Goal: Task Accomplishment & Management: Complete application form

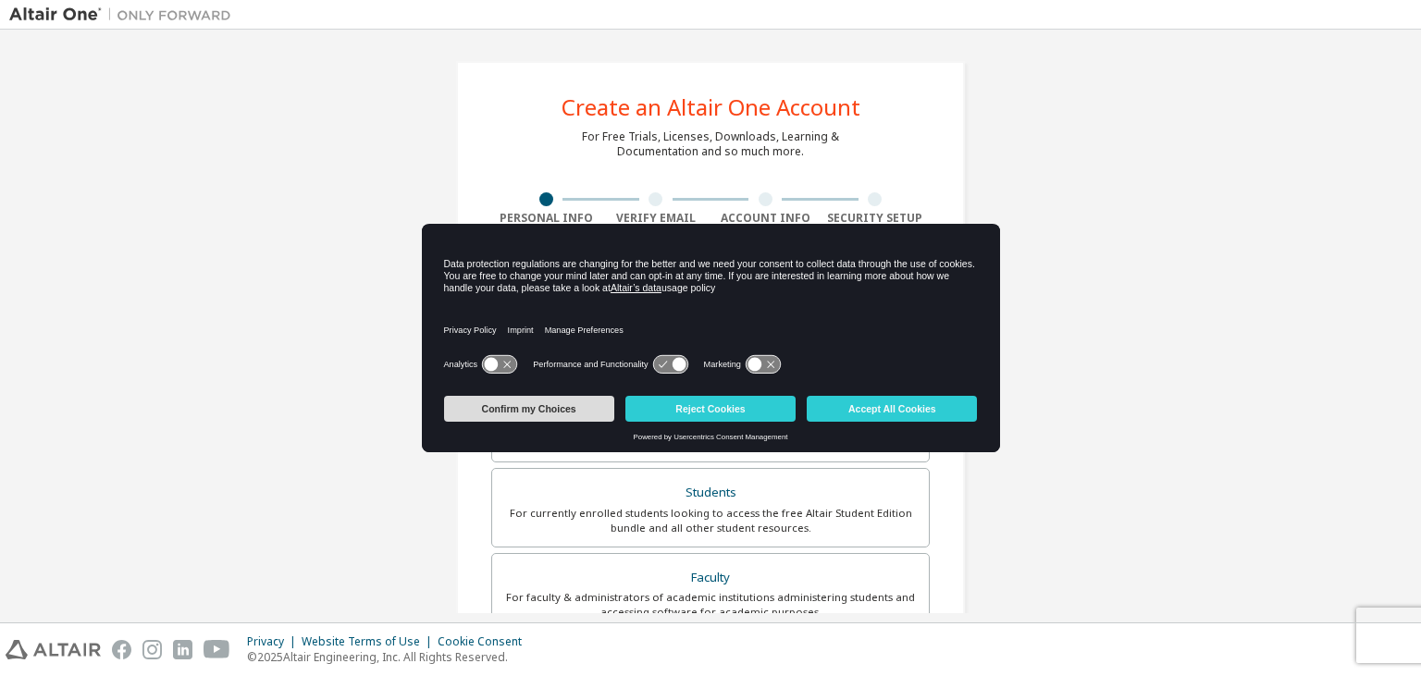
click at [546, 400] on button "Confirm my Choices" at bounding box center [529, 409] width 170 height 26
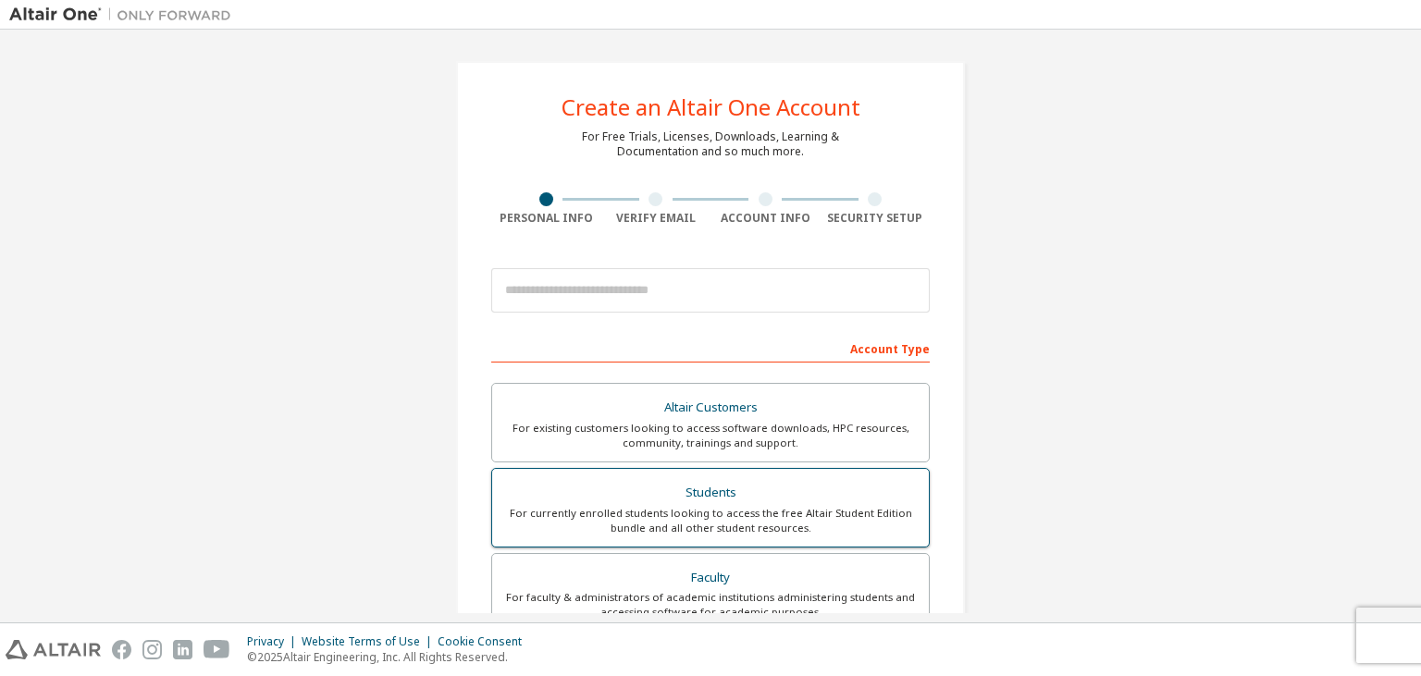
click at [759, 493] on div "Students" at bounding box center [710, 493] width 414 height 26
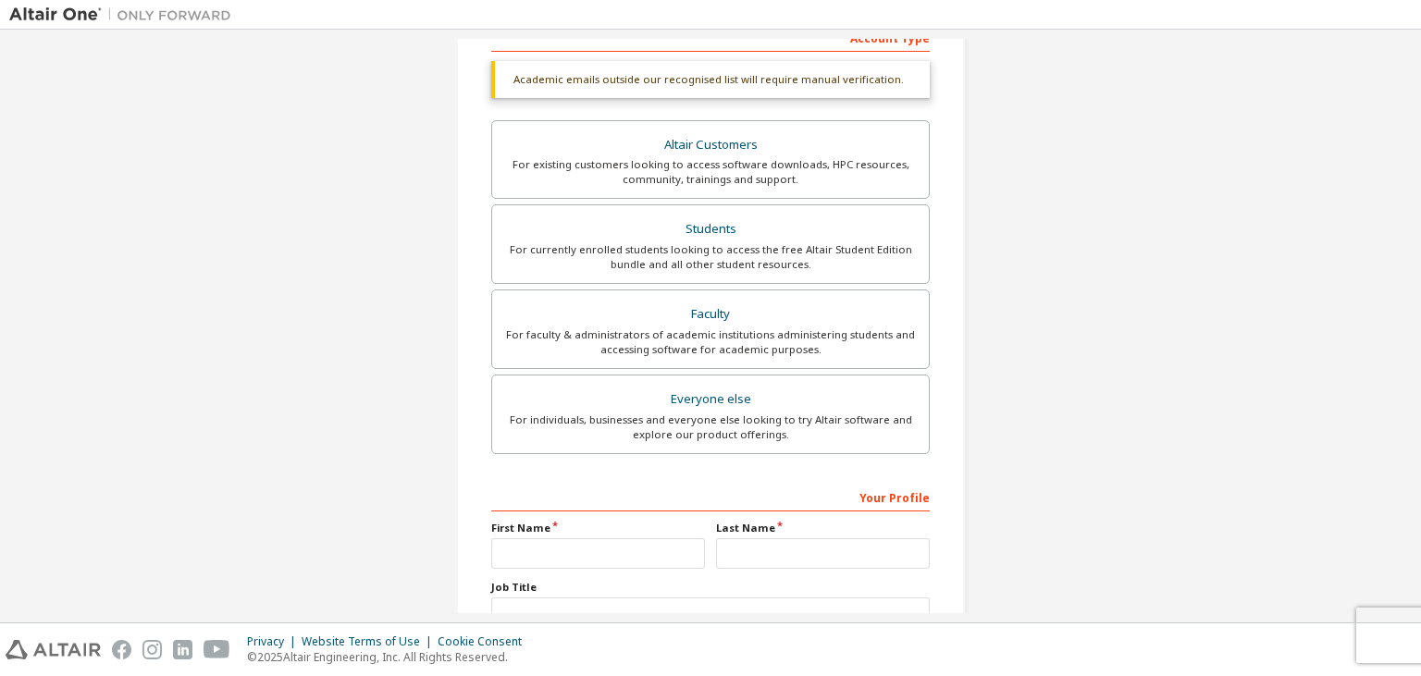
scroll to position [355, 0]
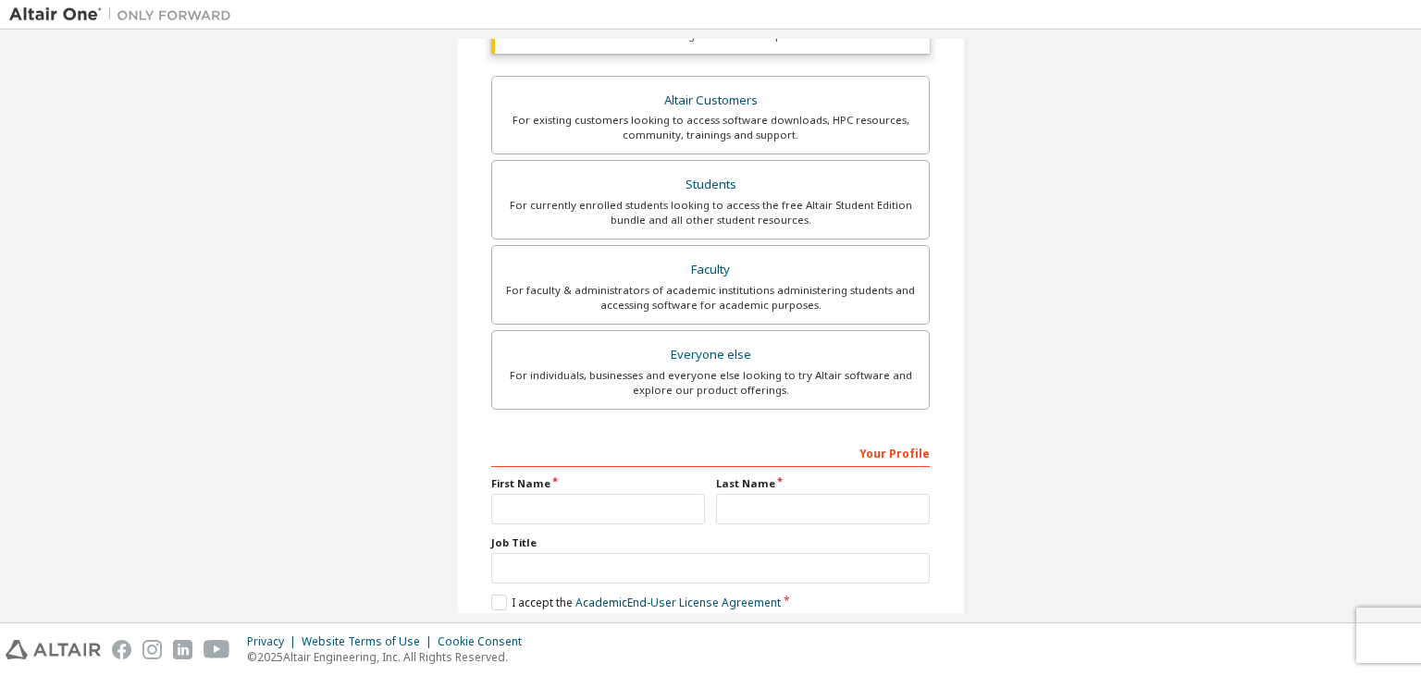
click at [577, 490] on div "First Name" at bounding box center [598, 500] width 225 height 48
click at [643, 499] on input "text" at bounding box center [598, 509] width 214 height 31
type input "*"
type input "*********"
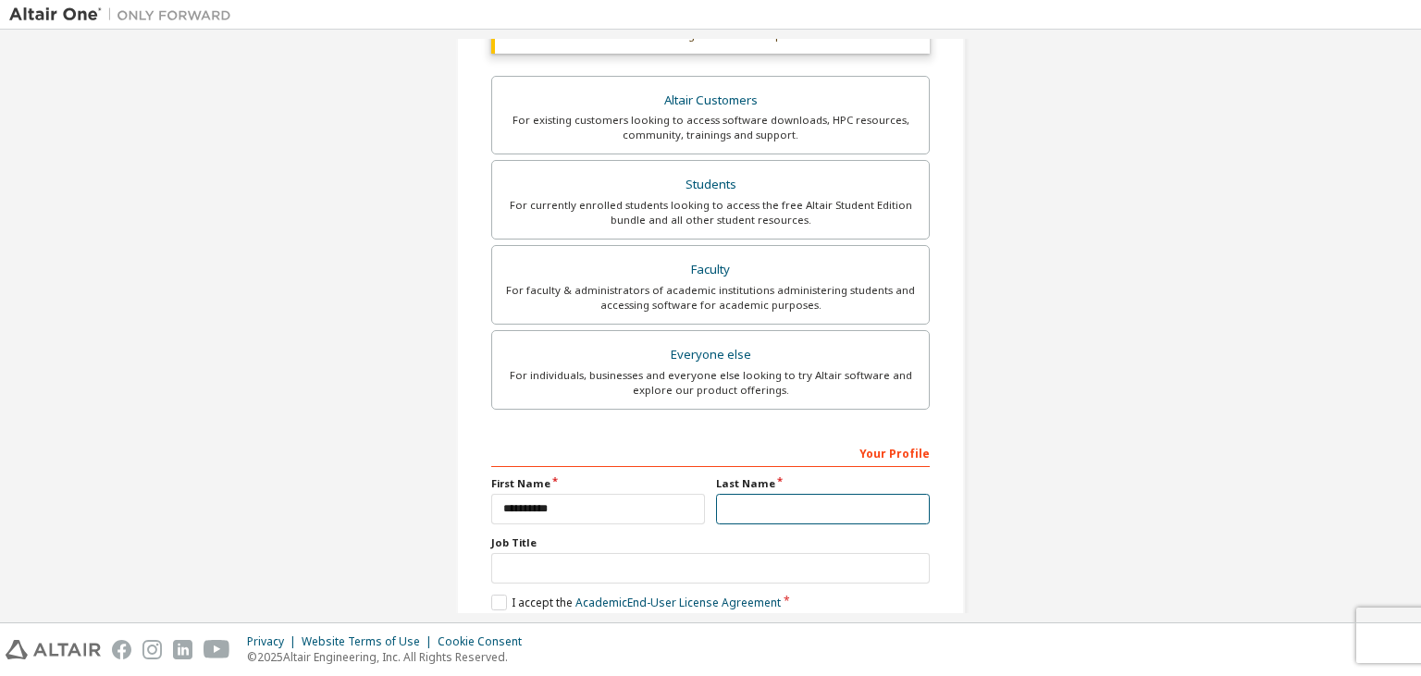
click at [840, 505] on input "text" at bounding box center [823, 509] width 214 height 31
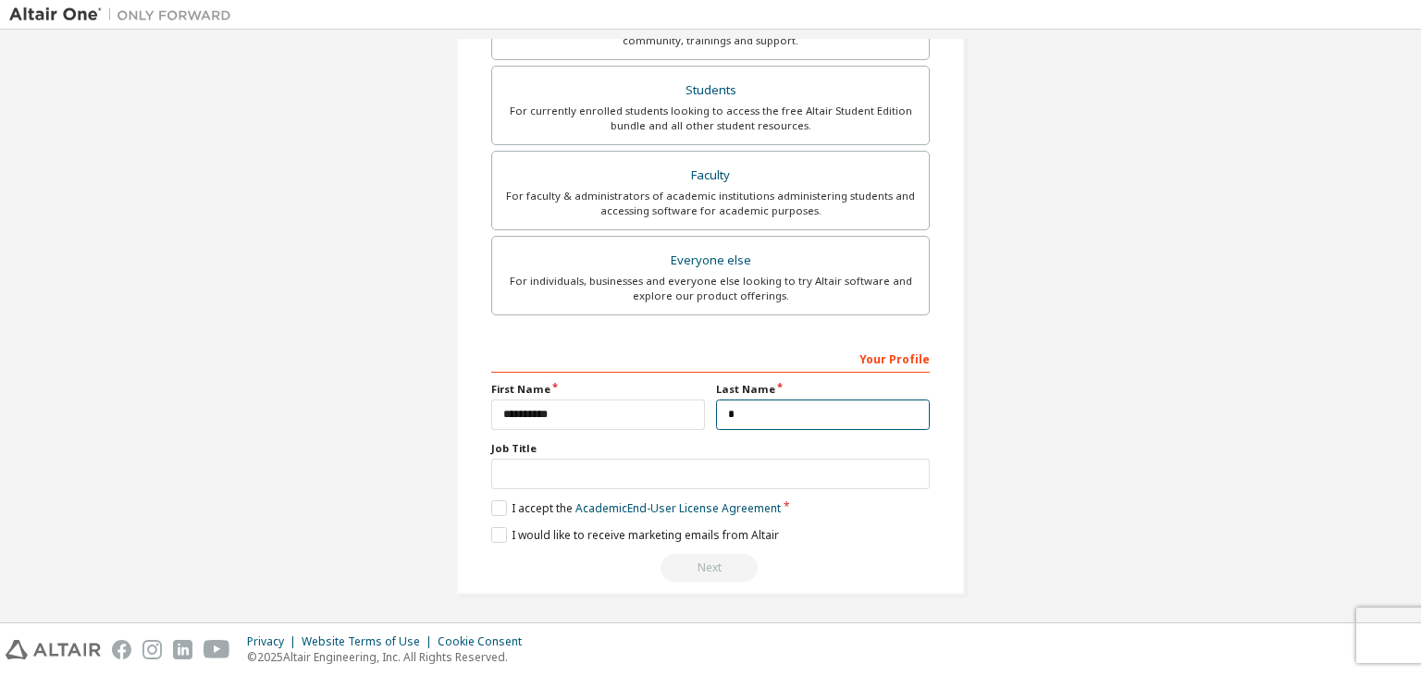
type input "*"
click at [547, 466] on input "text" at bounding box center [710, 474] width 438 height 31
click at [500, 491] on div "Your Profile First Name ********* Last Name * Job Title Please provide State/Pr…" at bounding box center [710, 463] width 438 height 240
click at [499, 506] on label "I accept the Academic End-User License Agreement" at bounding box center [635, 508] width 289 height 16
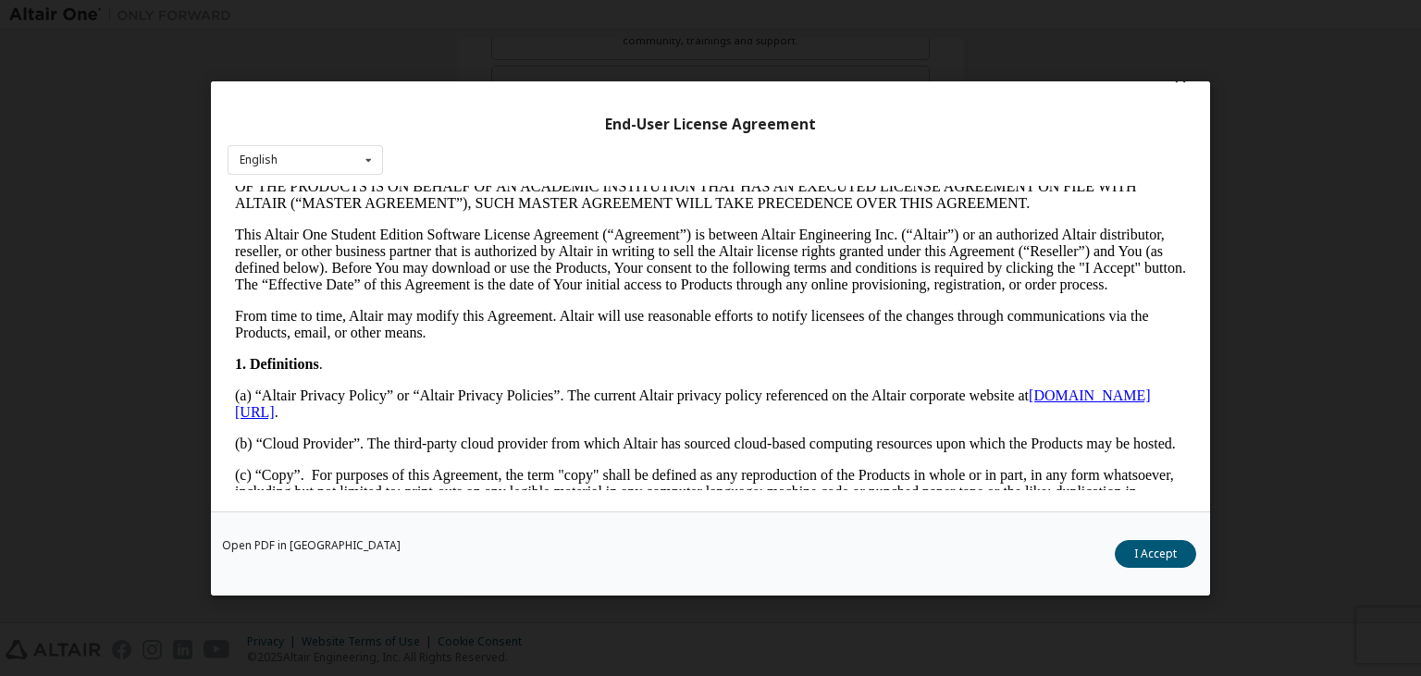
scroll to position [208, 0]
click at [1157, 557] on button "I Accept" at bounding box center [1154, 553] width 81 height 28
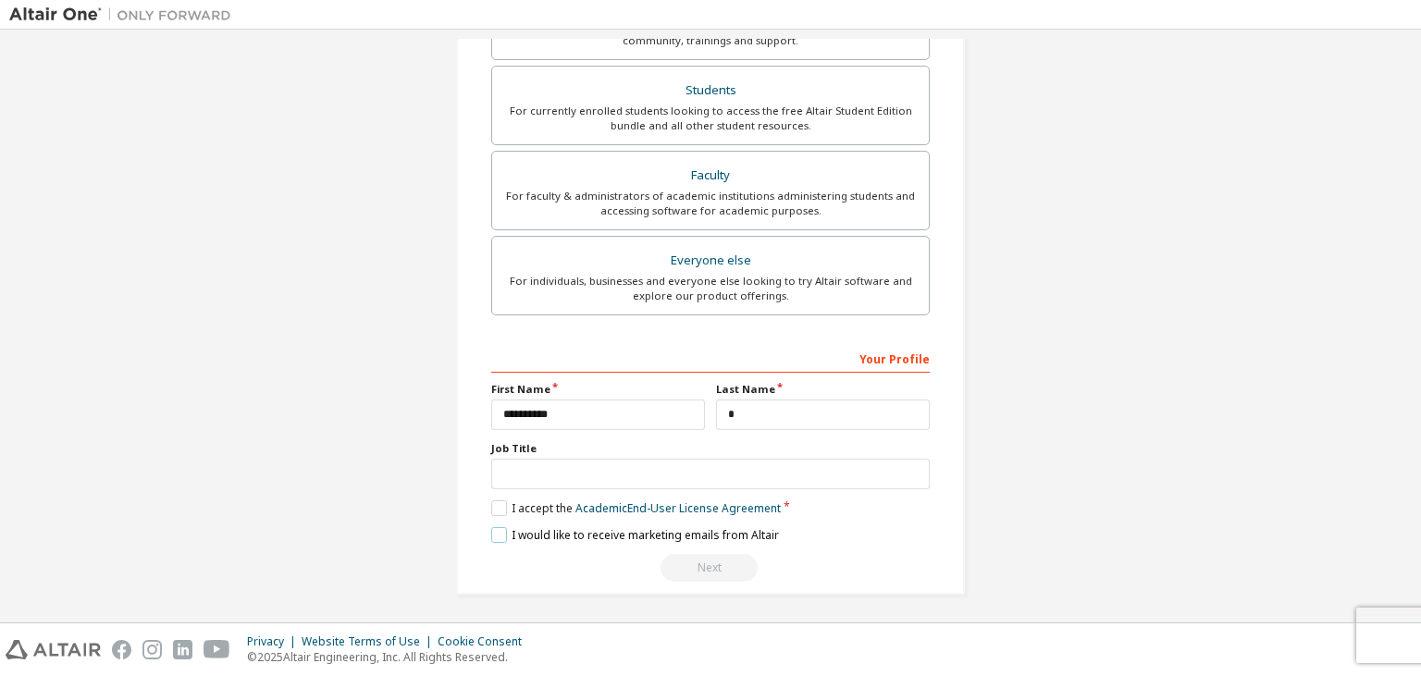
click at [495, 536] on label "I would like to receive marketing emails from Altair" at bounding box center [635, 535] width 288 height 16
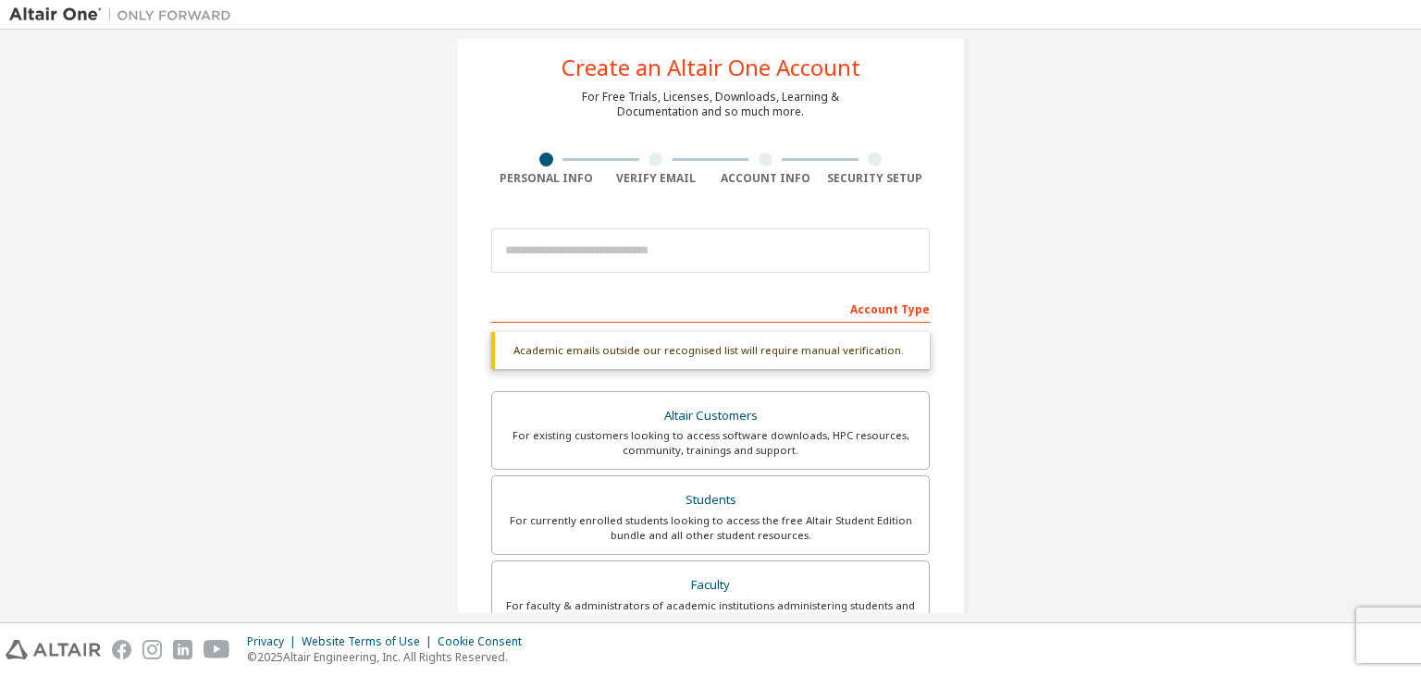
scroll to position [449, 0]
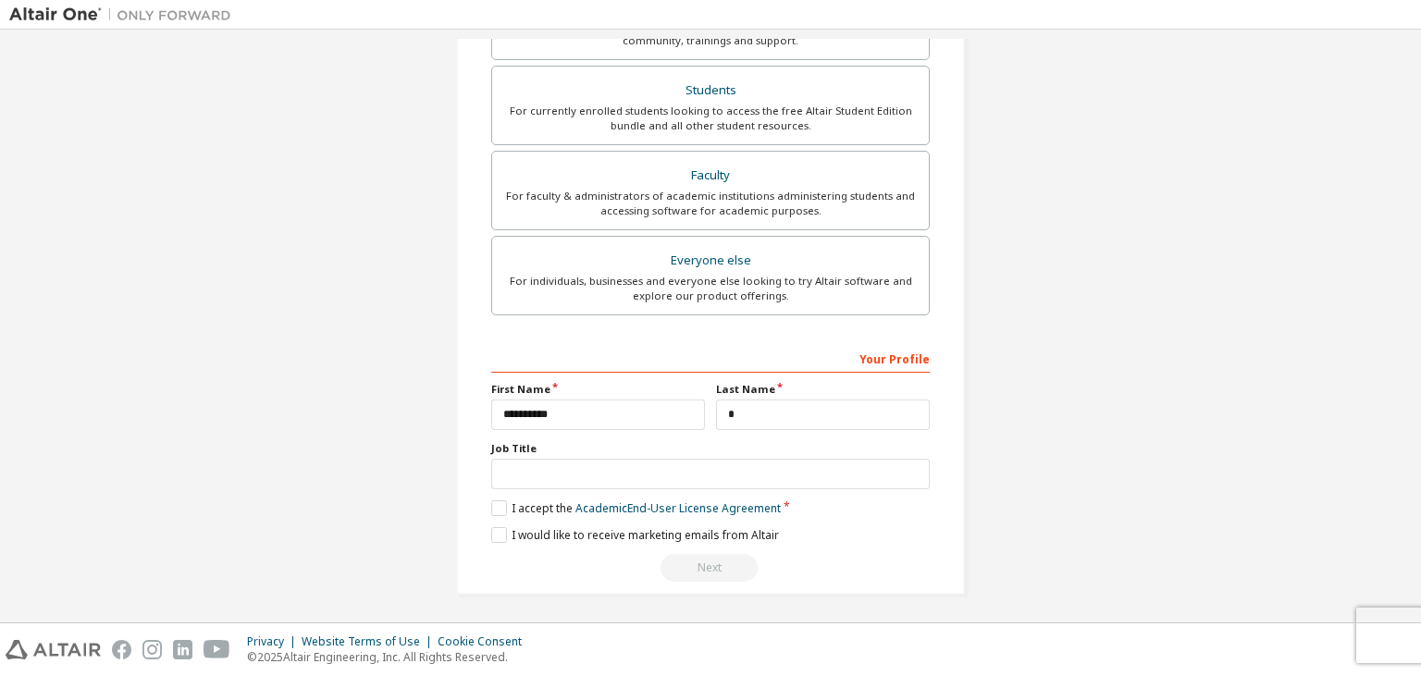
click at [677, 562] on div "Next" at bounding box center [710, 568] width 438 height 28
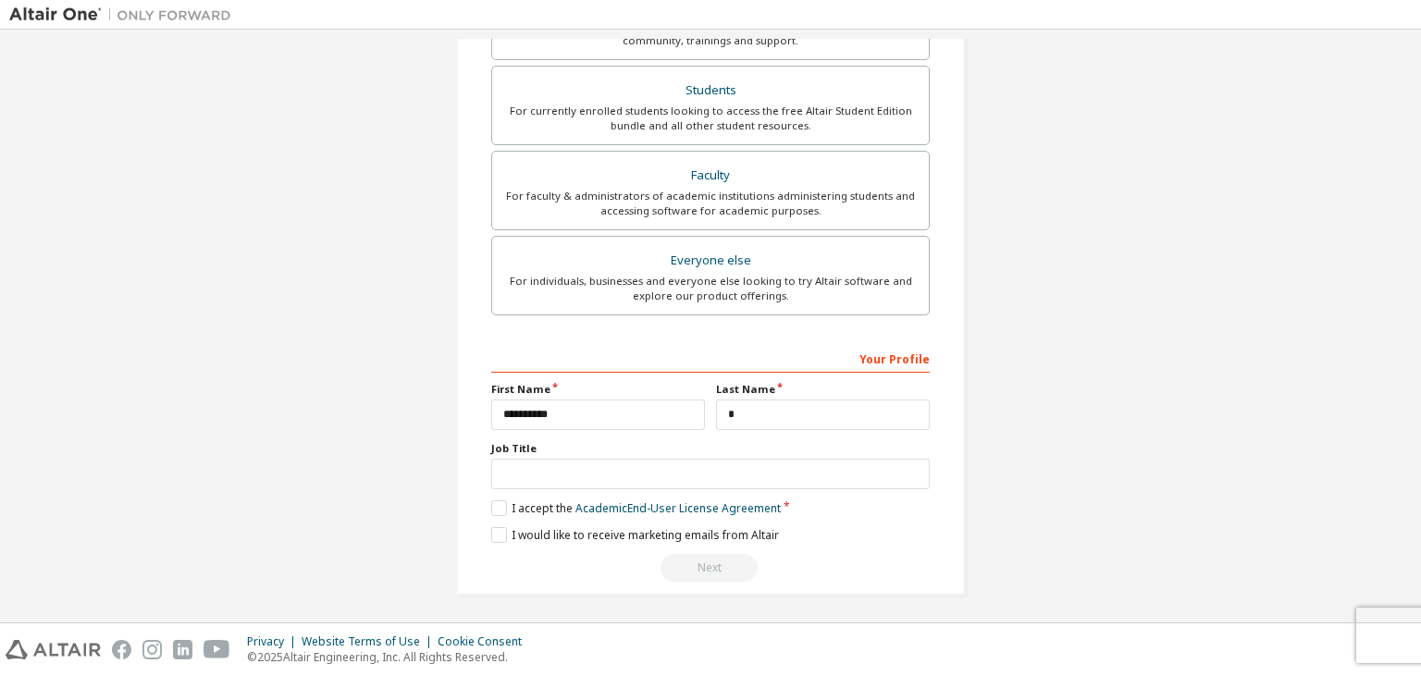
click at [677, 562] on div "Next" at bounding box center [710, 568] width 438 height 28
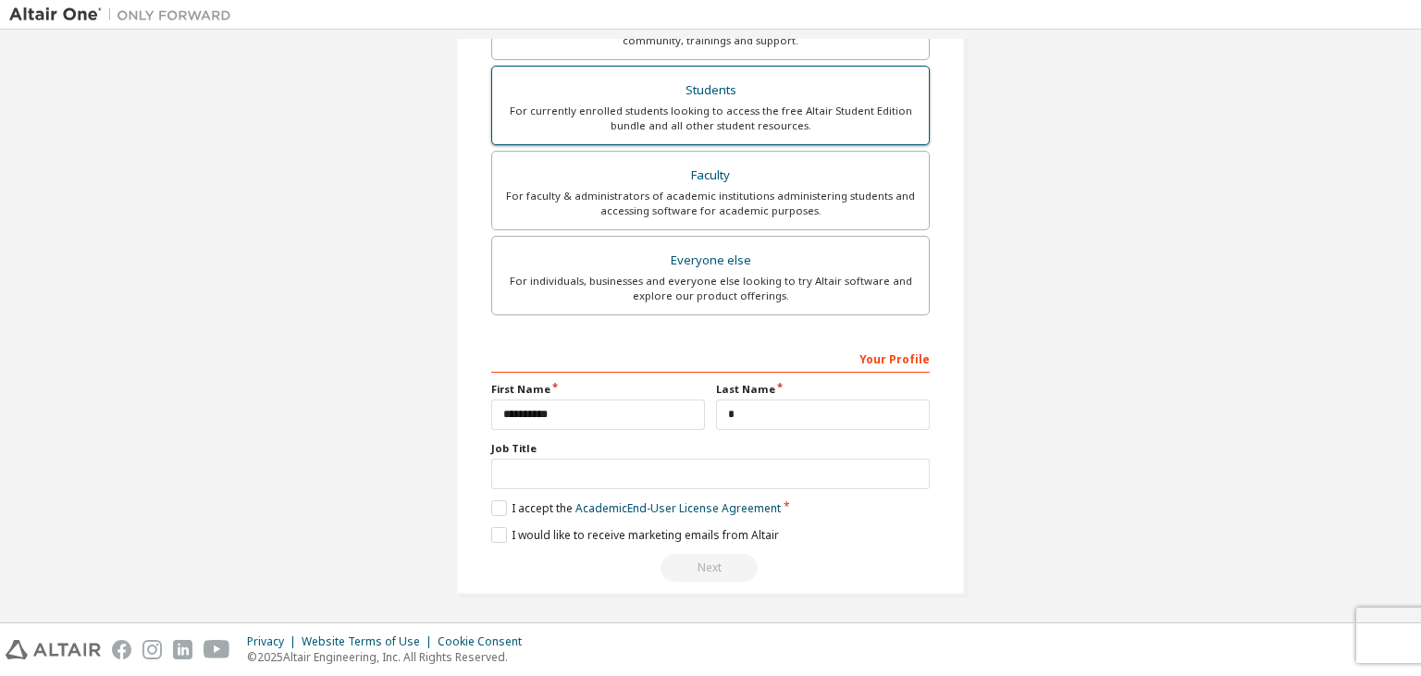
click at [659, 117] on div "For currently enrolled students looking to access the free Altair Student Editi…" at bounding box center [710, 119] width 414 height 30
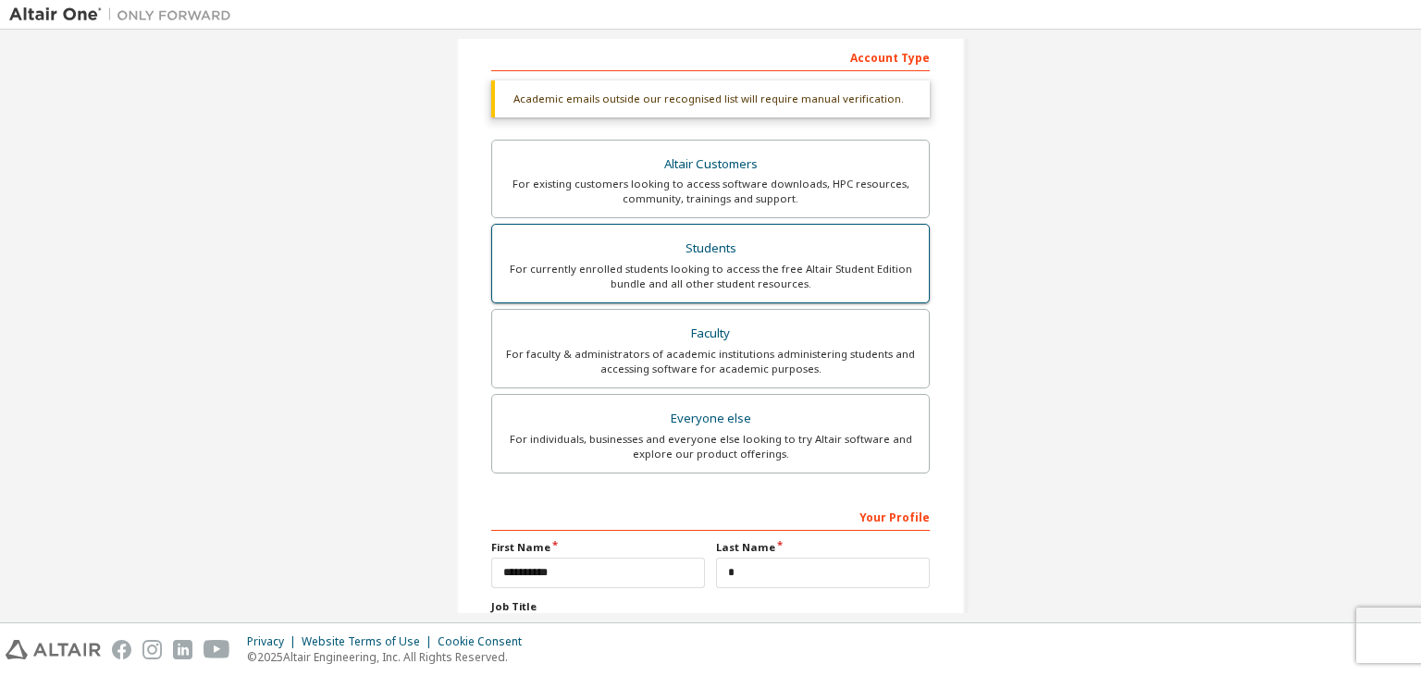
scroll to position [287, 0]
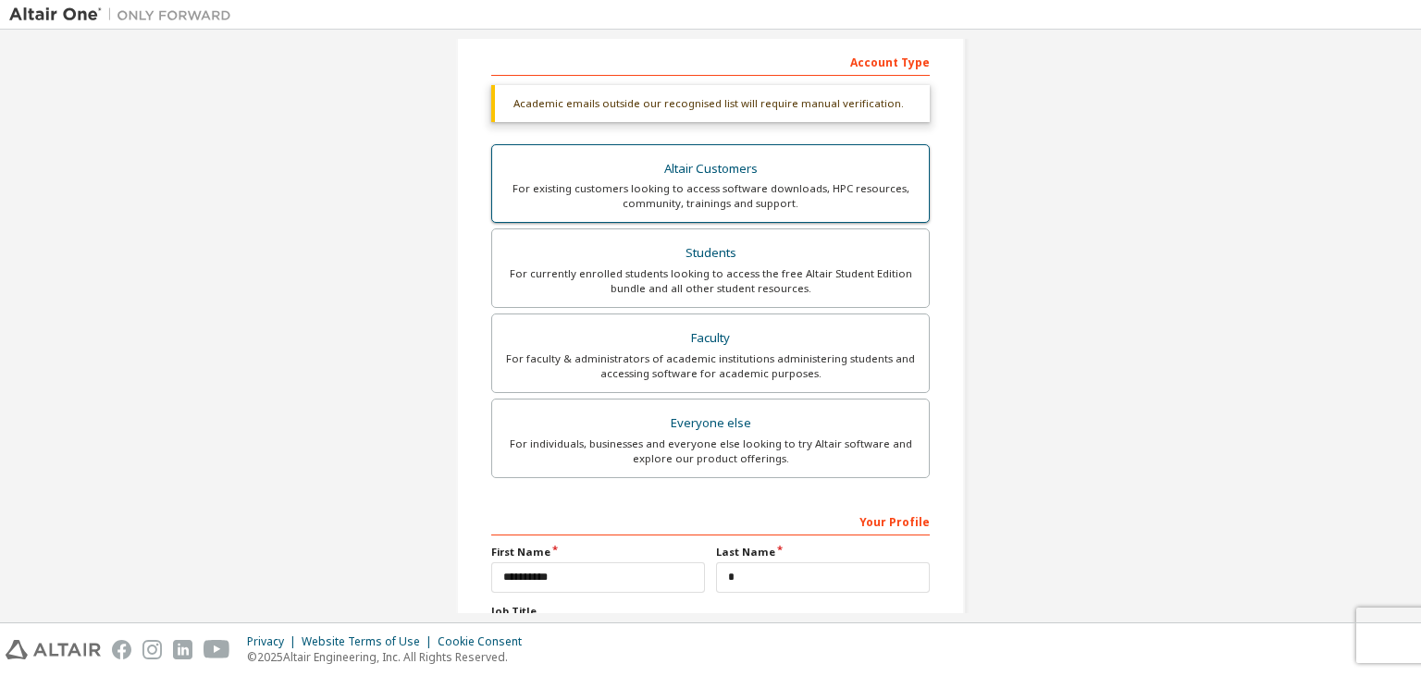
click at [757, 201] on div "For existing customers looking to access software downloads, HPC resources, com…" at bounding box center [710, 196] width 414 height 30
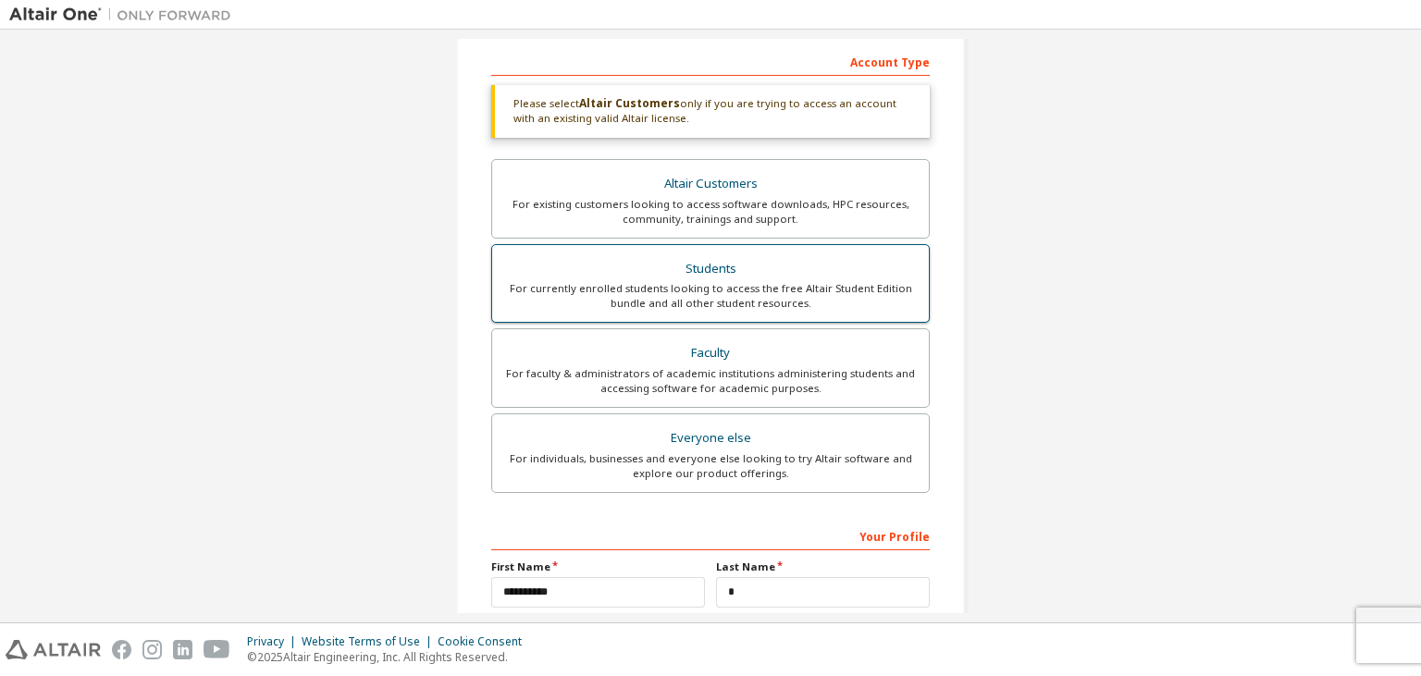
click at [754, 263] on div "Students" at bounding box center [710, 269] width 414 height 26
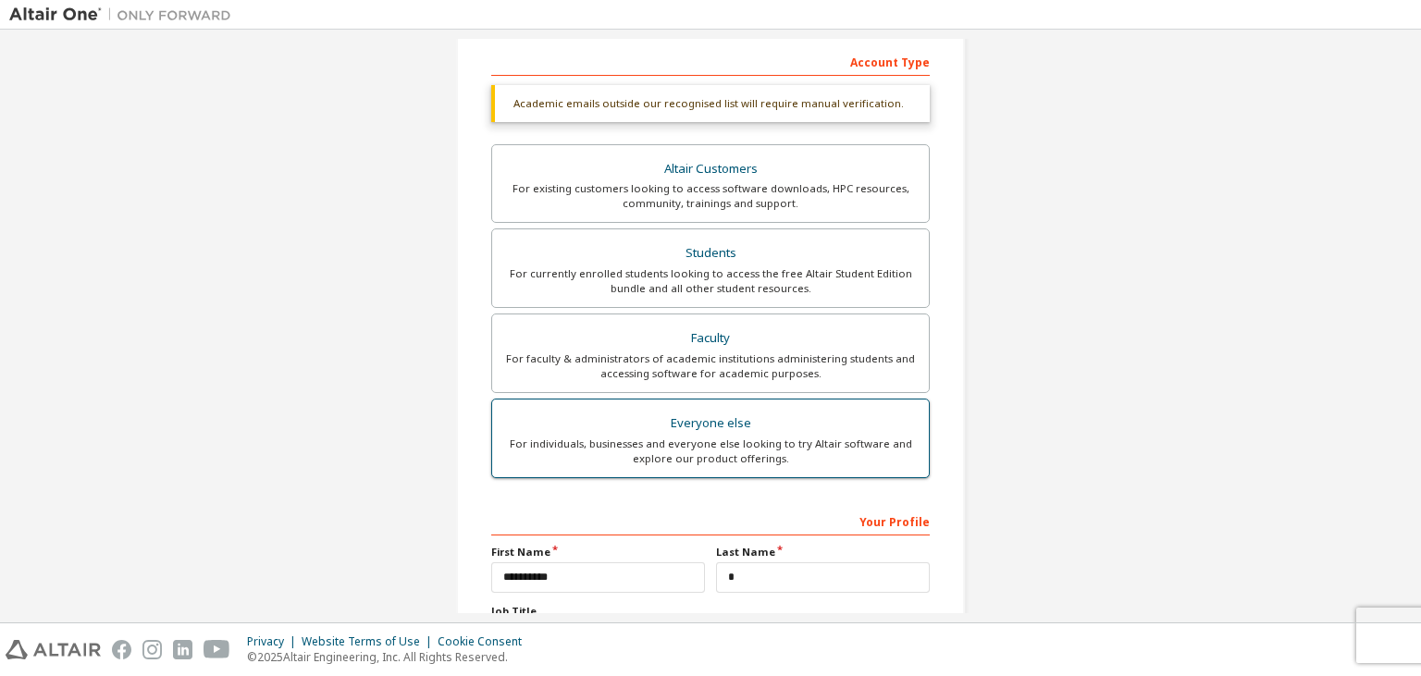
scroll to position [449, 0]
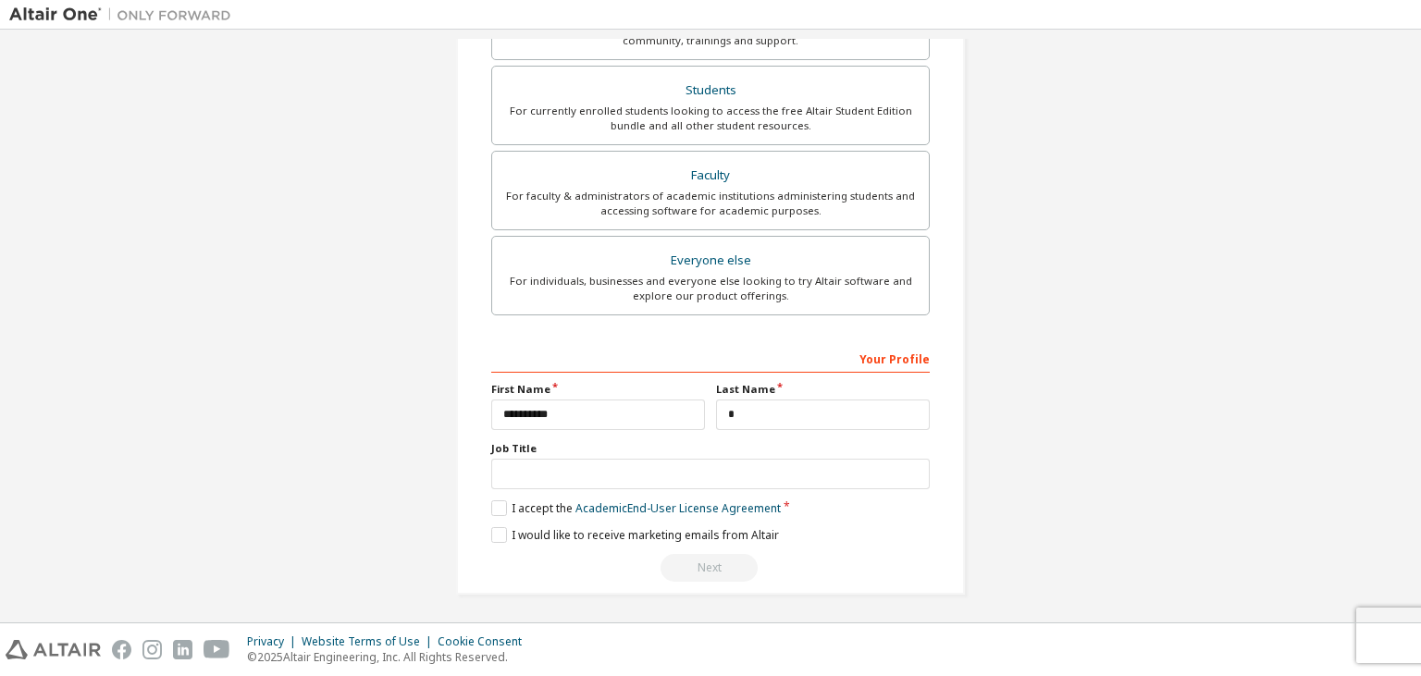
click at [720, 554] on div "Next" at bounding box center [710, 568] width 438 height 28
click at [697, 562] on div "Next" at bounding box center [710, 568] width 438 height 28
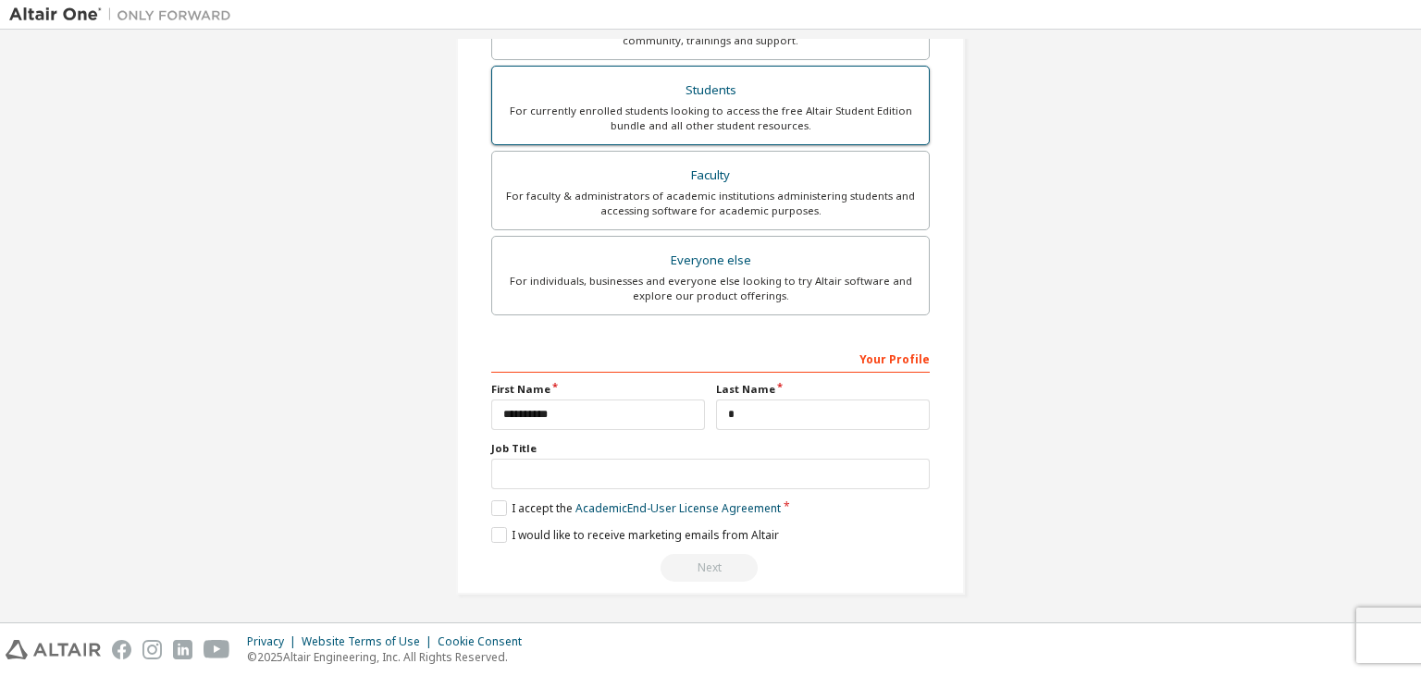
drag, startPoint x: 697, startPoint y: 562, endPoint x: 683, endPoint y: 128, distance: 434.9
click at [683, 128] on div "Account Type Academic emails outside our recognised list will require manual ve…" at bounding box center [710, 232] width 438 height 698
click at [683, 128] on div "For currently enrolled students looking to access the free Altair Student Editi…" at bounding box center [710, 119] width 414 height 30
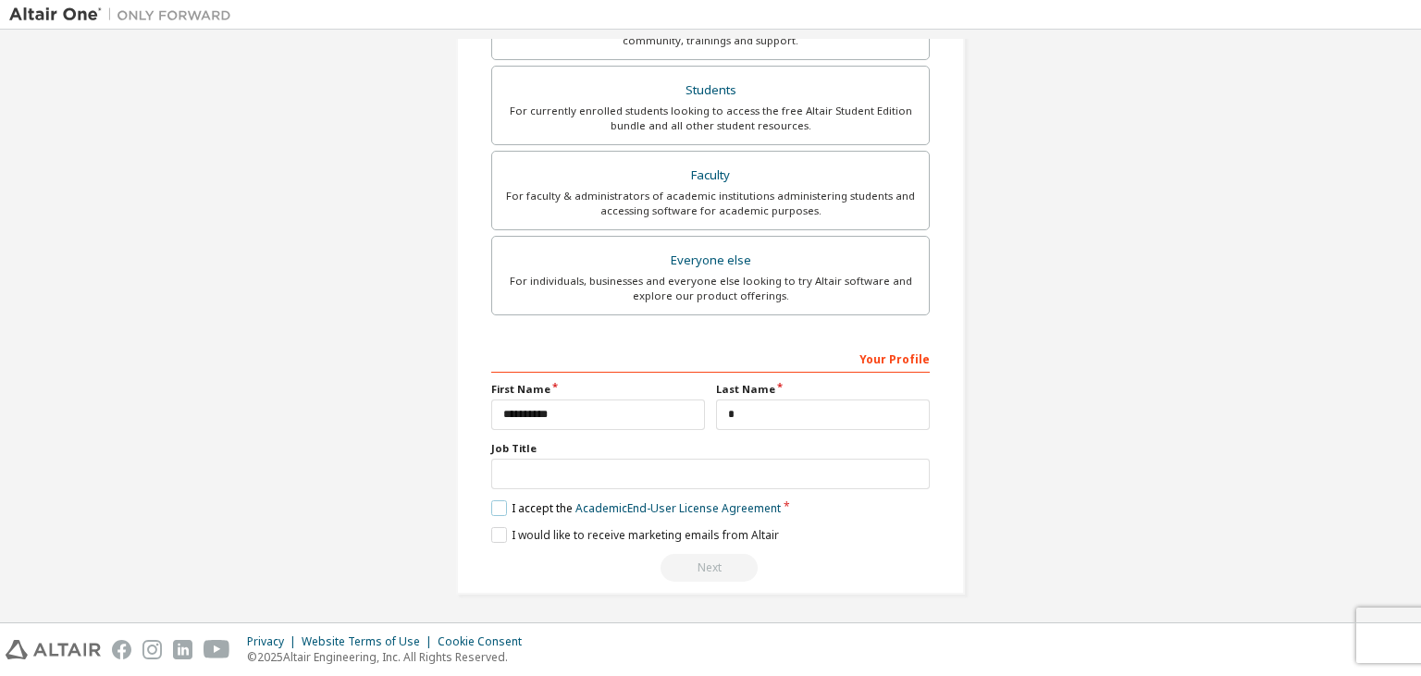
click at [506, 507] on label "I accept the Academic End-User License Agreement" at bounding box center [635, 508] width 289 height 16
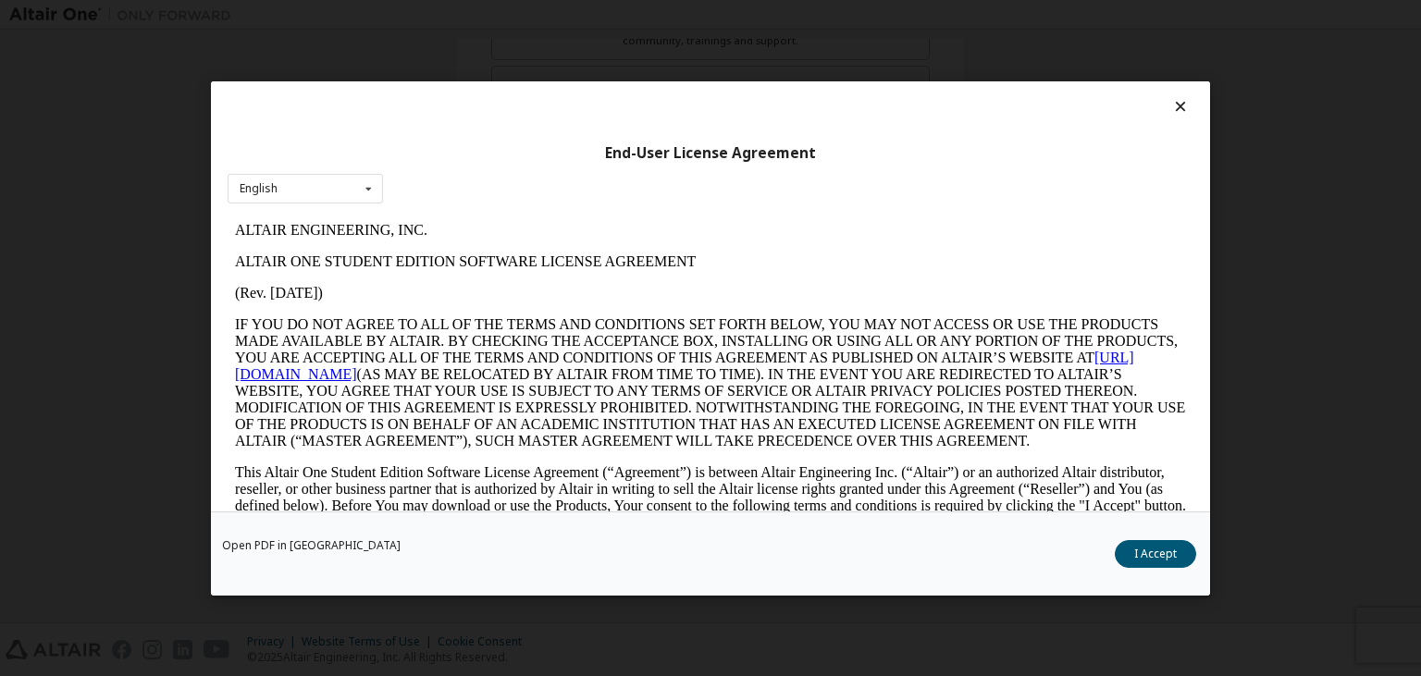
scroll to position [0, 0]
click at [1138, 560] on button "I Accept" at bounding box center [1154, 553] width 81 height 28
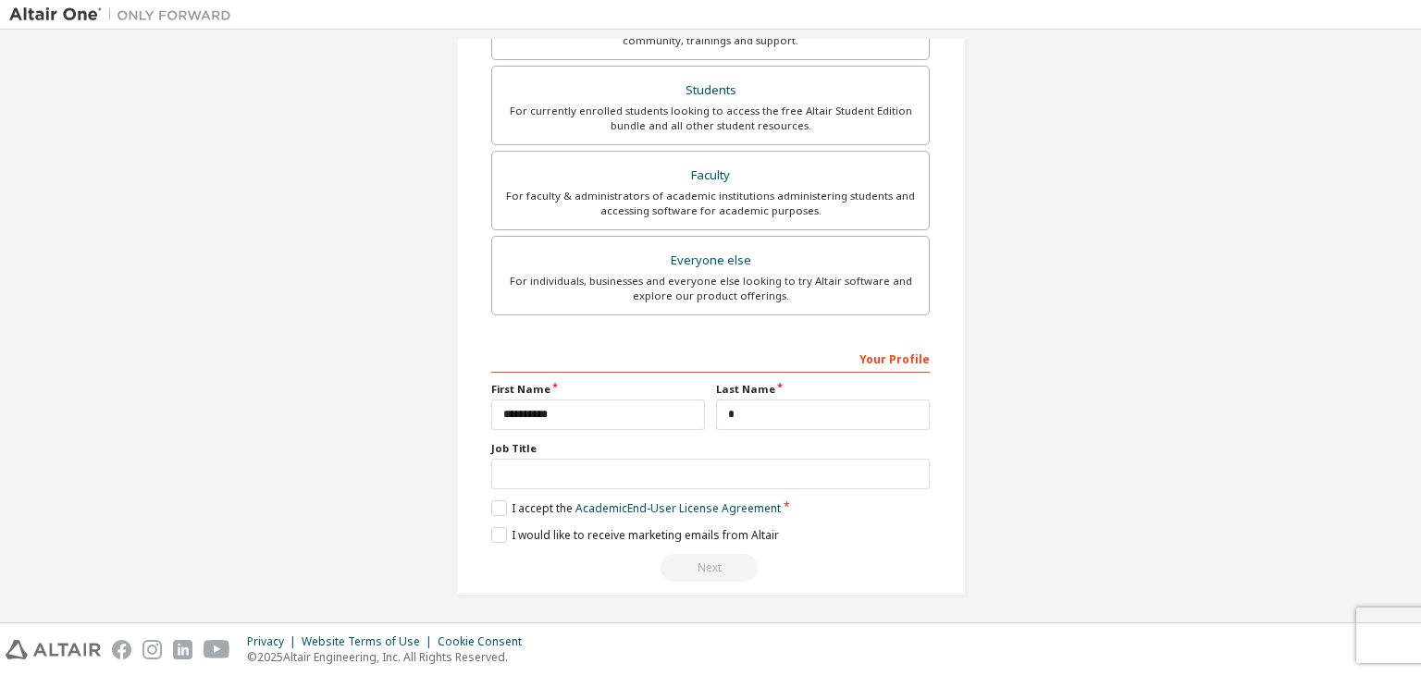
click at [712, 561] on div "Next" at bounding box center [710, 568] width 438 height 28
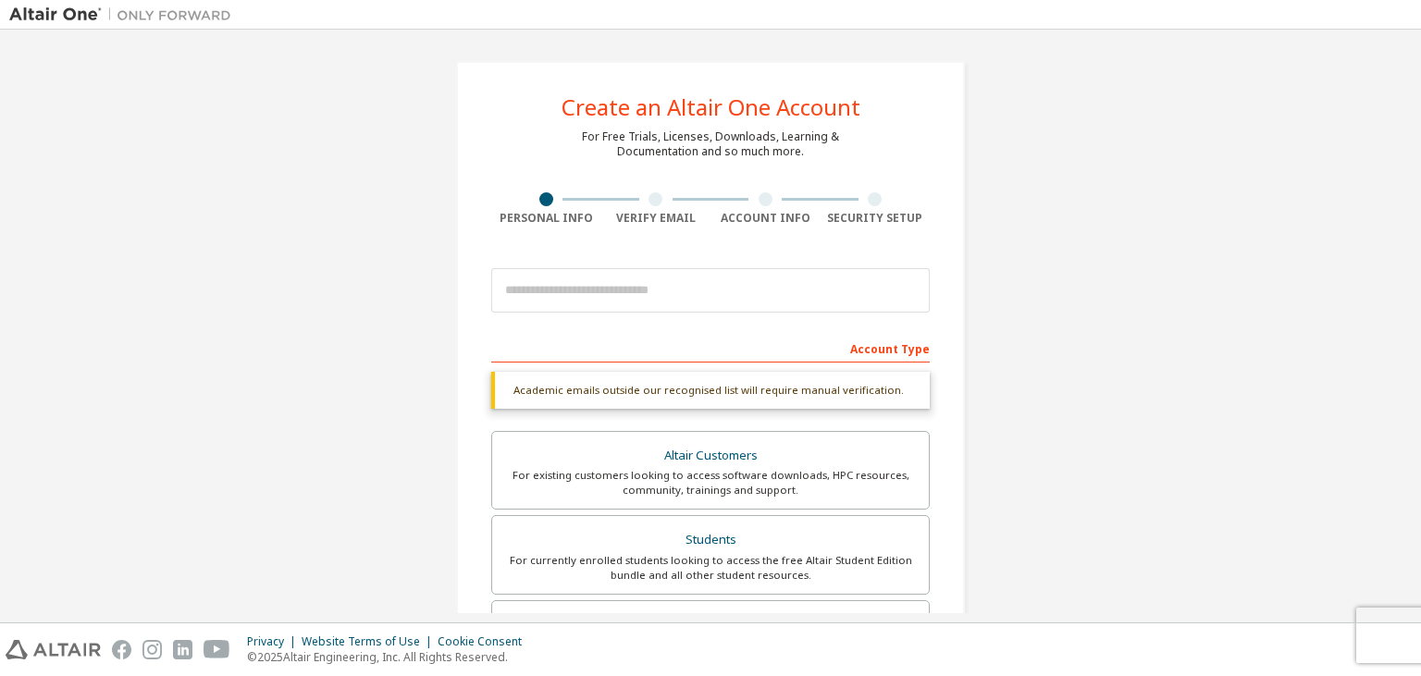
click at [652, 202] on div at bounding box center [655, 199] width 14 height 14
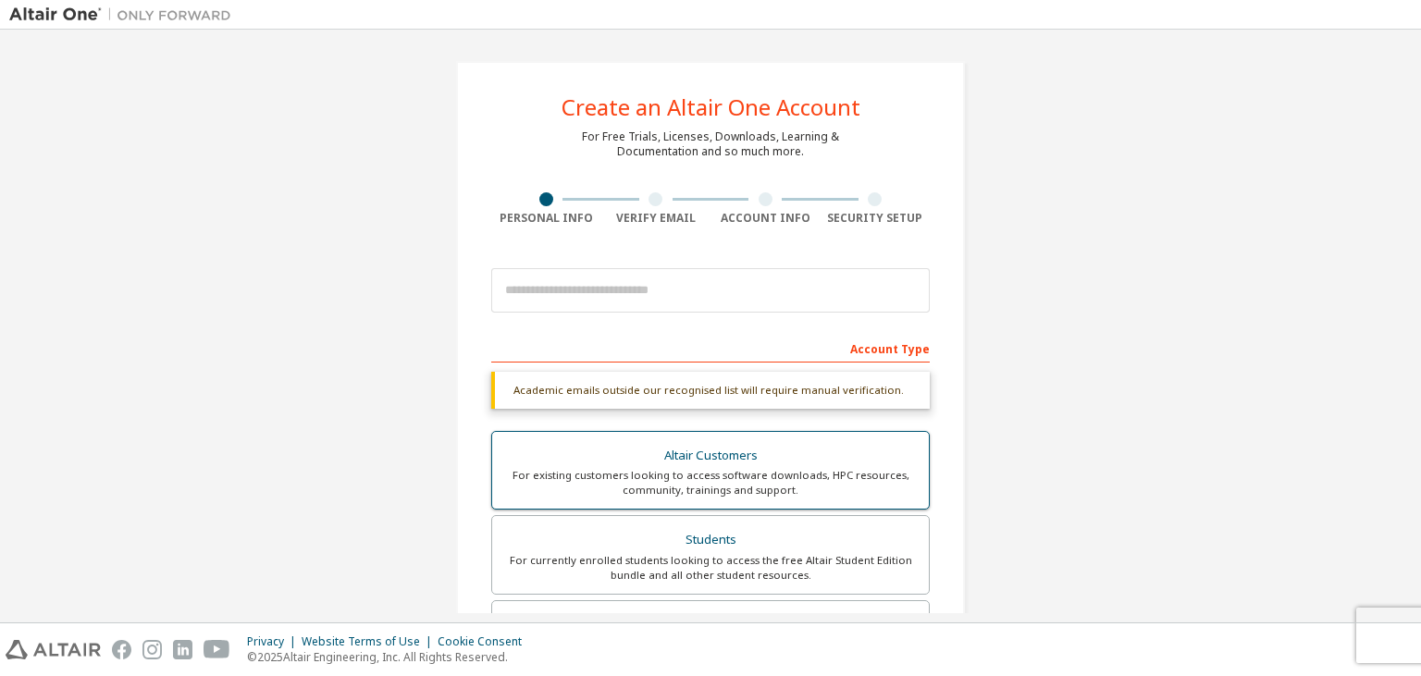
scroll to position [449, 0]
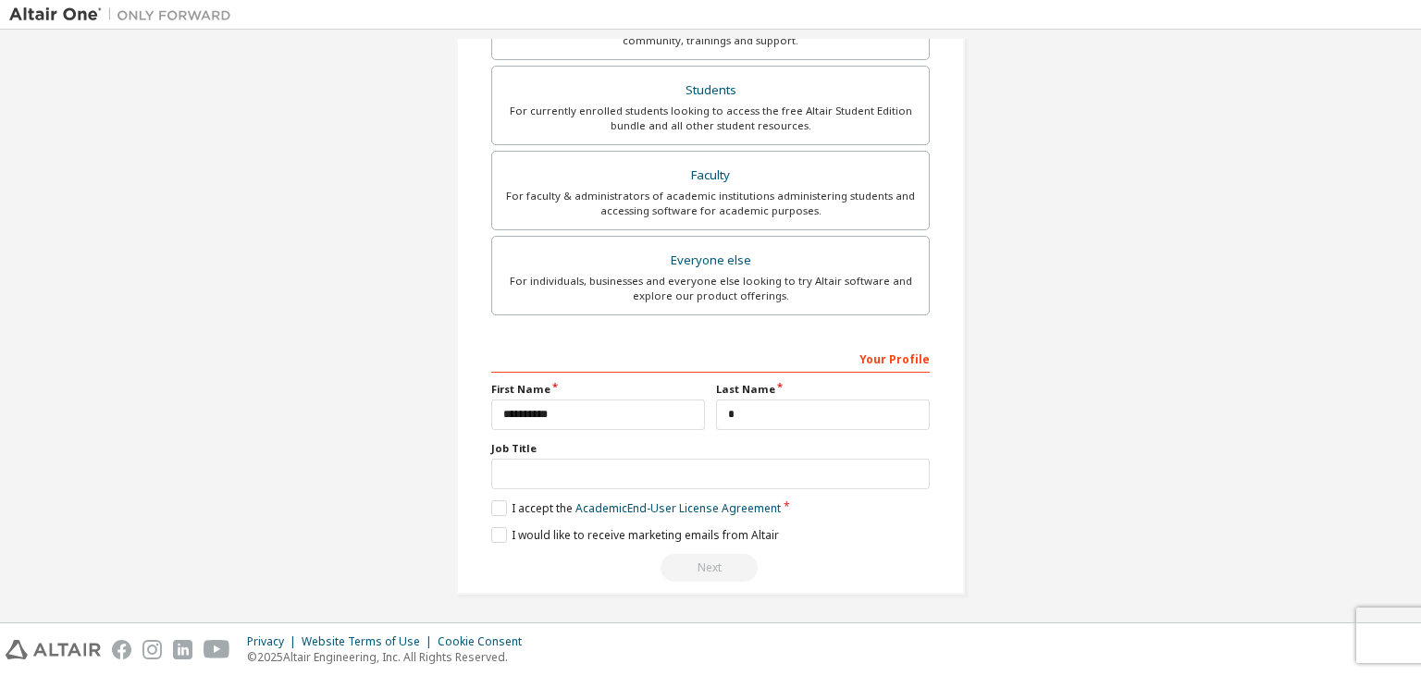
click at [700, 554] on div "Next" at bounding box center [710, 568] width 438 height 28
drag, startPoint x: 700, startPoint y: 553, endPoint x: 498, endPoint y: 531, distance: 203.8
click at [498, 531] on div "**********" at bounding box center [710, 463] width 438 height 240
click at [498, 531] on label "I would like to receive marketing emails from Altair" at bounding box center [635, 535] width 288 height 16
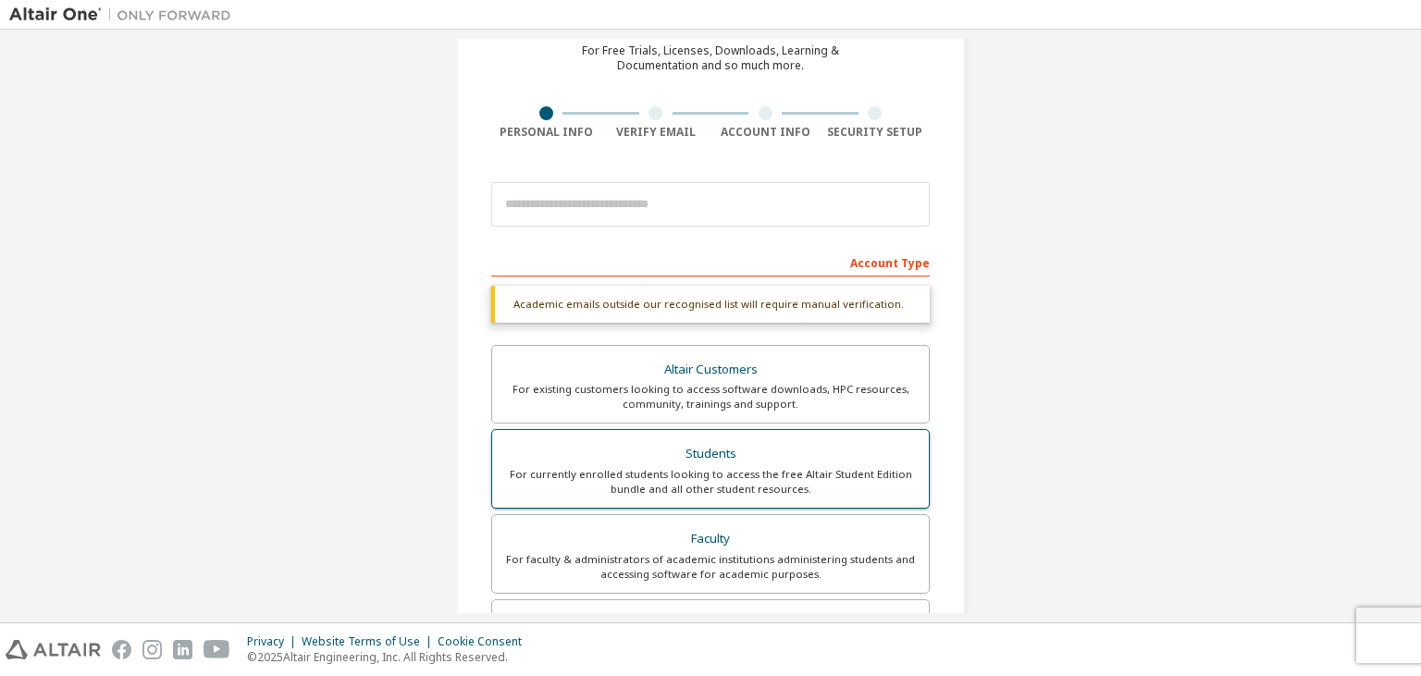
scroll to position [85, 0]
click at [746, 468] on div "For currently enrolled students looking to access the free Altair Student Editi…" at bounding box center [710, 483] width 414 height 30
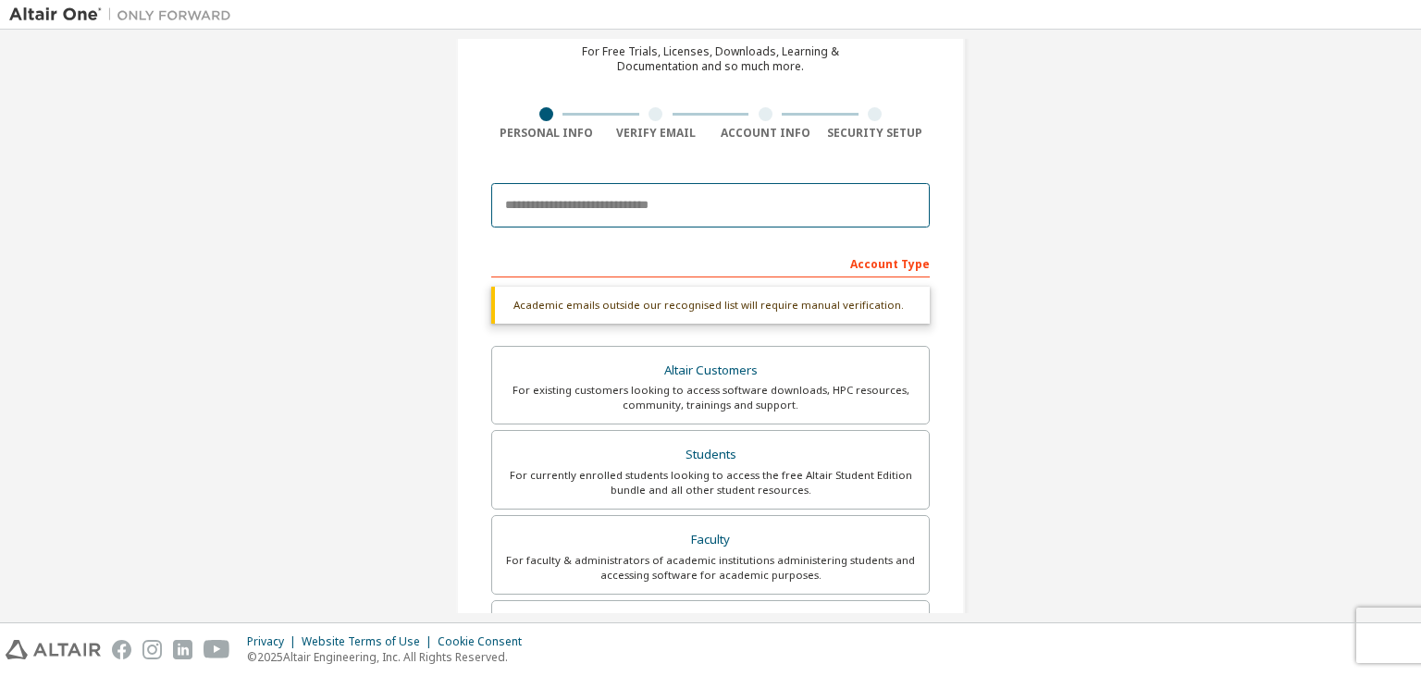
click at [648, 199] on input "email" at bounding box center [710, 205] width 438 height 44
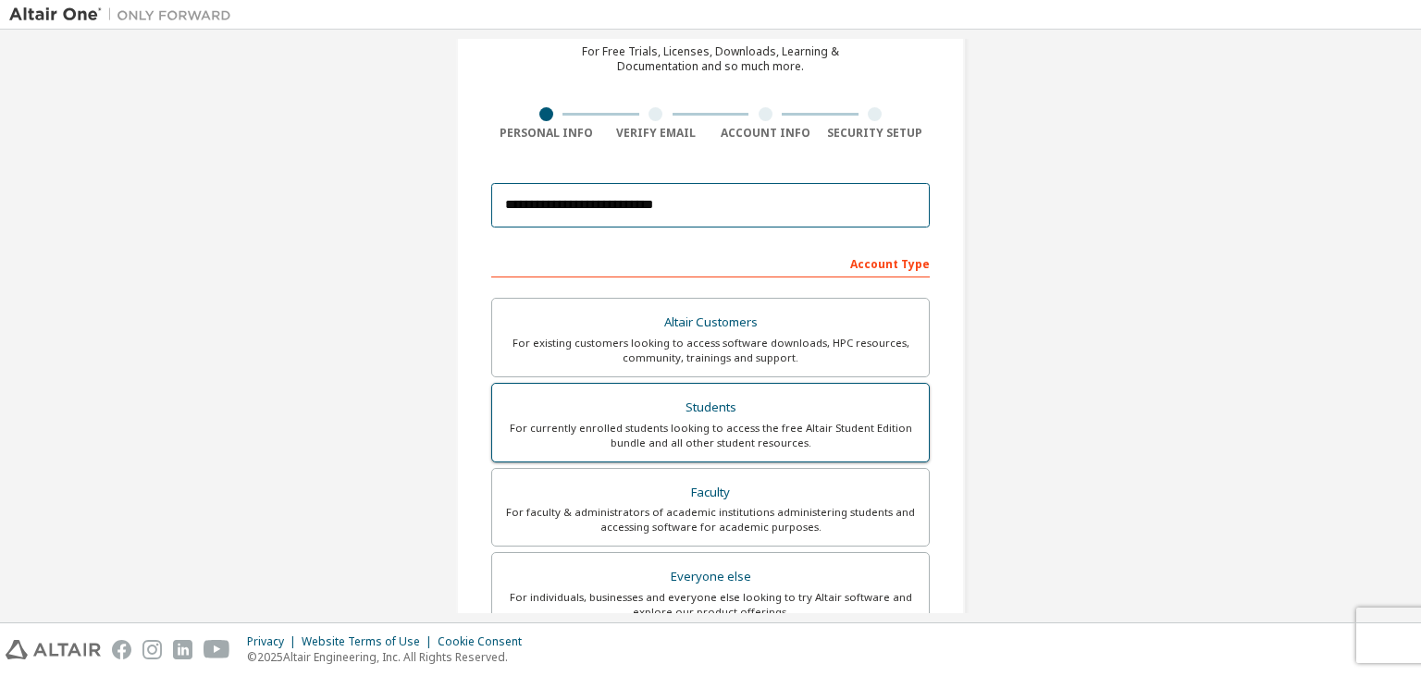
type input "**********"
click at [749, 408] on div "Students" at bounding box center [710, 408] width 414 height 26
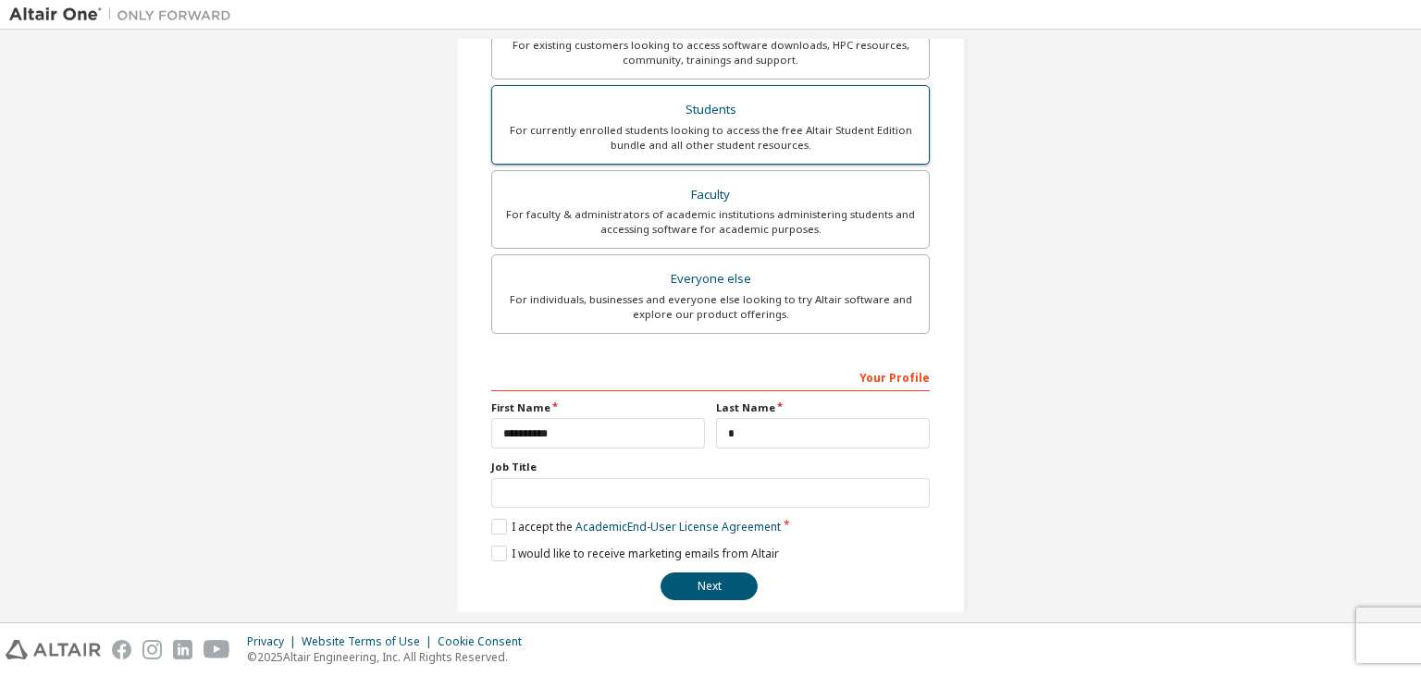
scroll to position [385, 0]
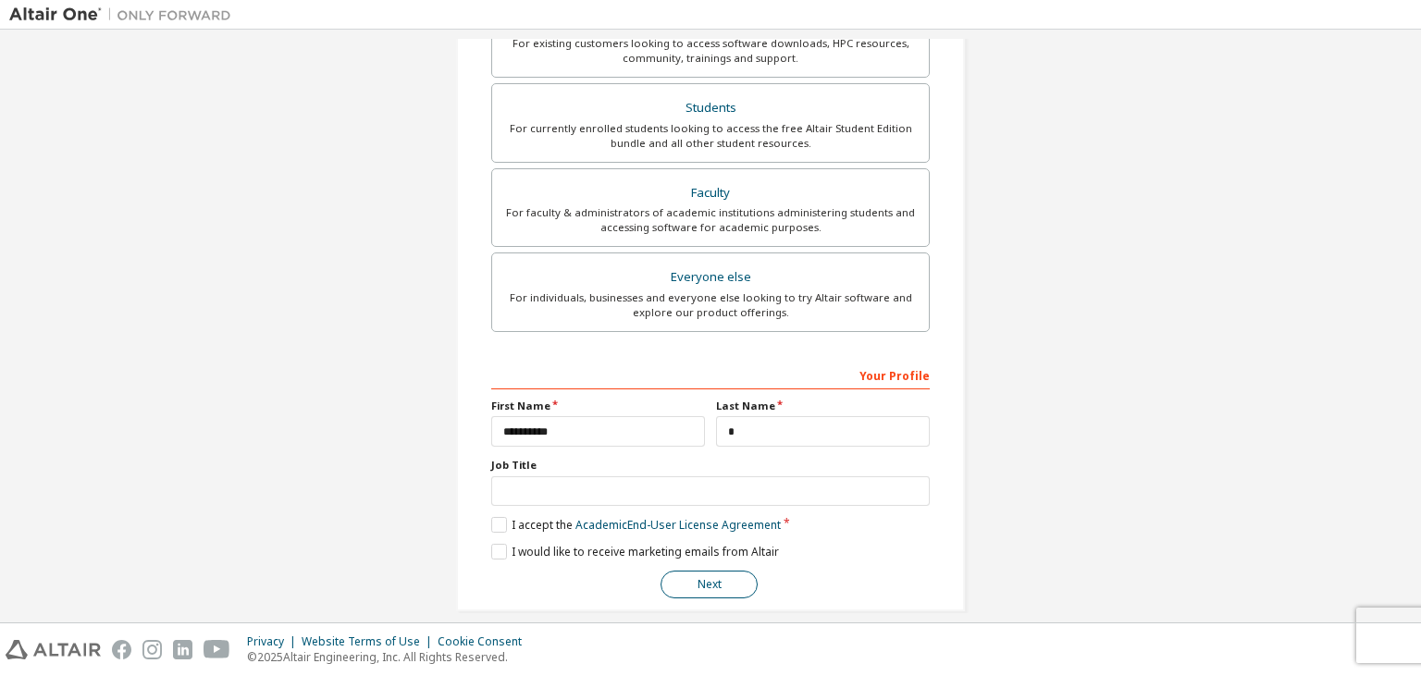
click at [731, 575] on button "Next" at bounding box center [708, 585] width 97 height 28
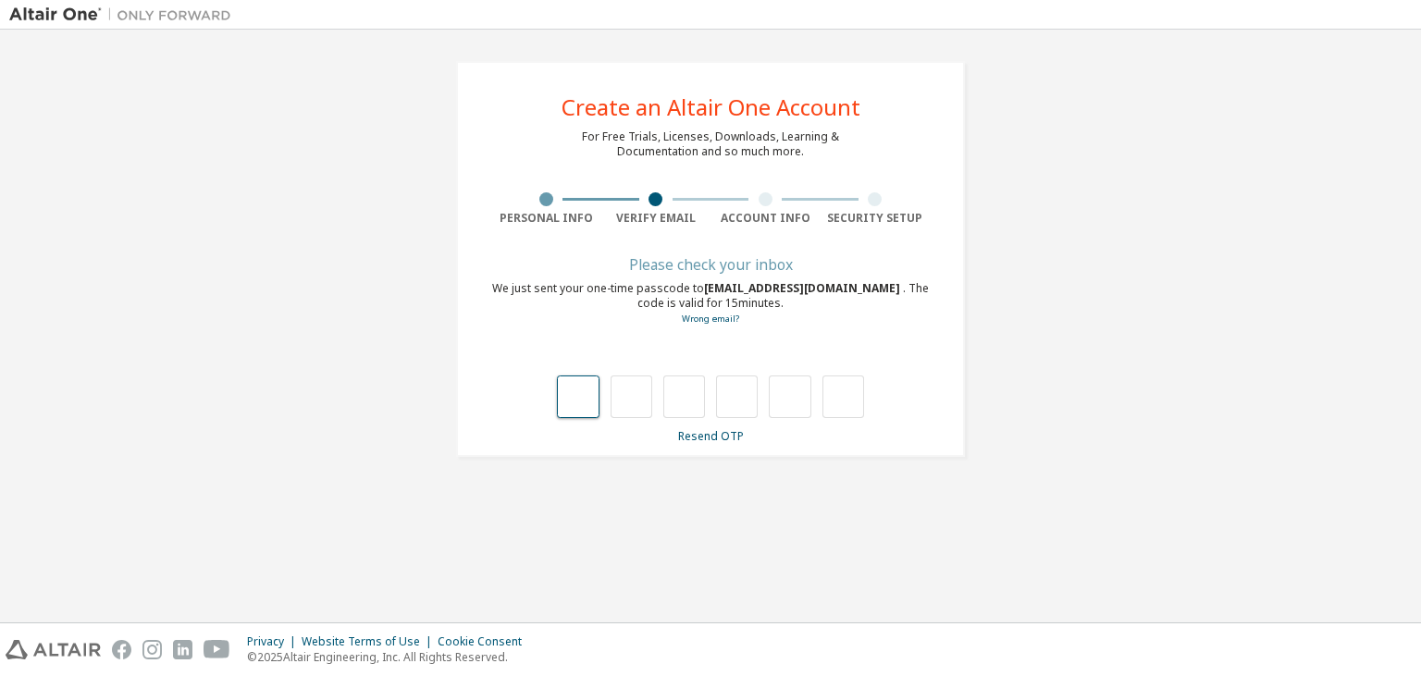
type input "*"
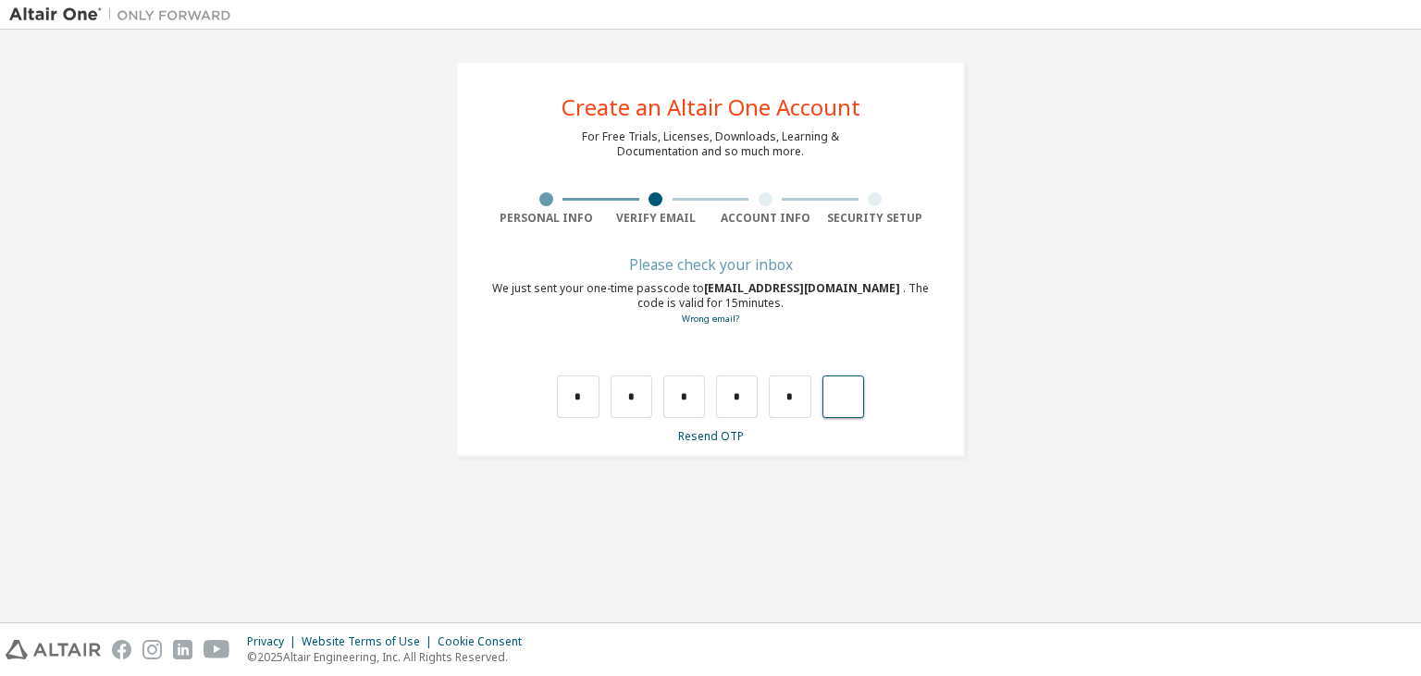
type input "*"
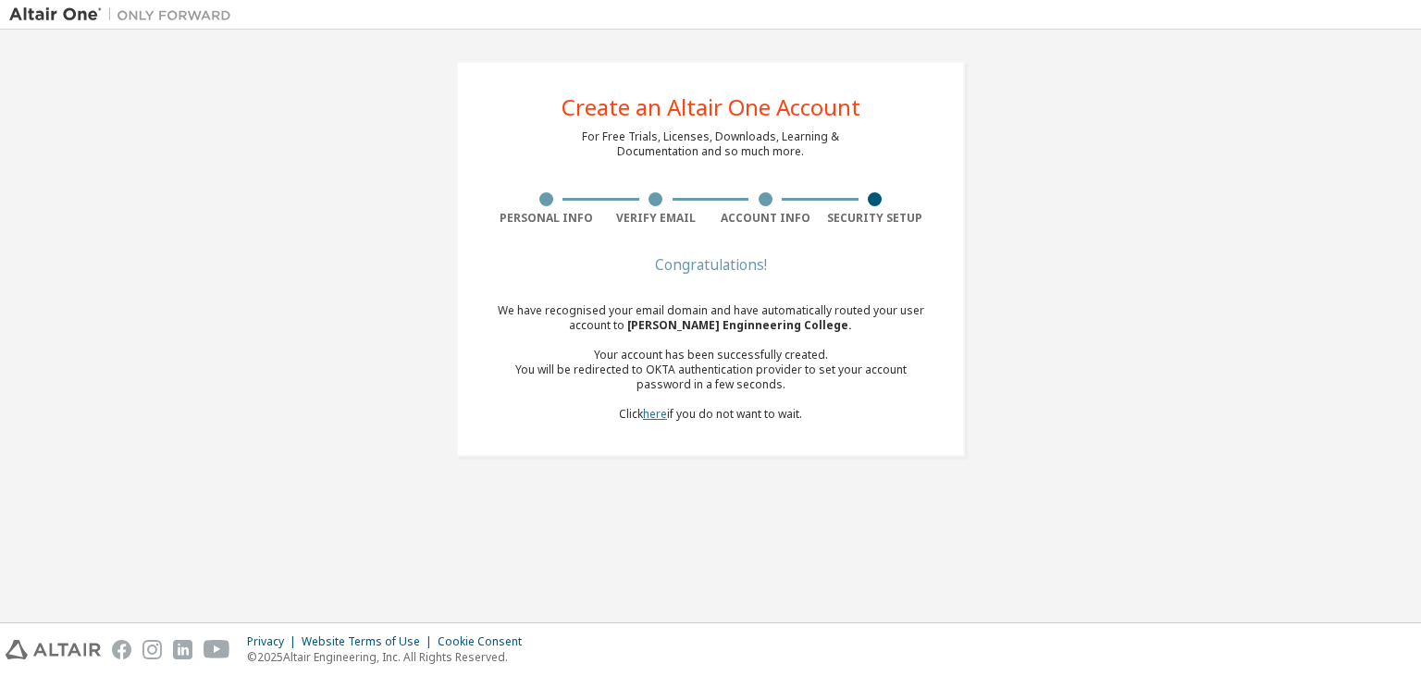
click at [650, 419] on link "here" at bounding box center [655, 414] width 24 height 16
